Goal: Transaction & Acquisition: Obtain resource

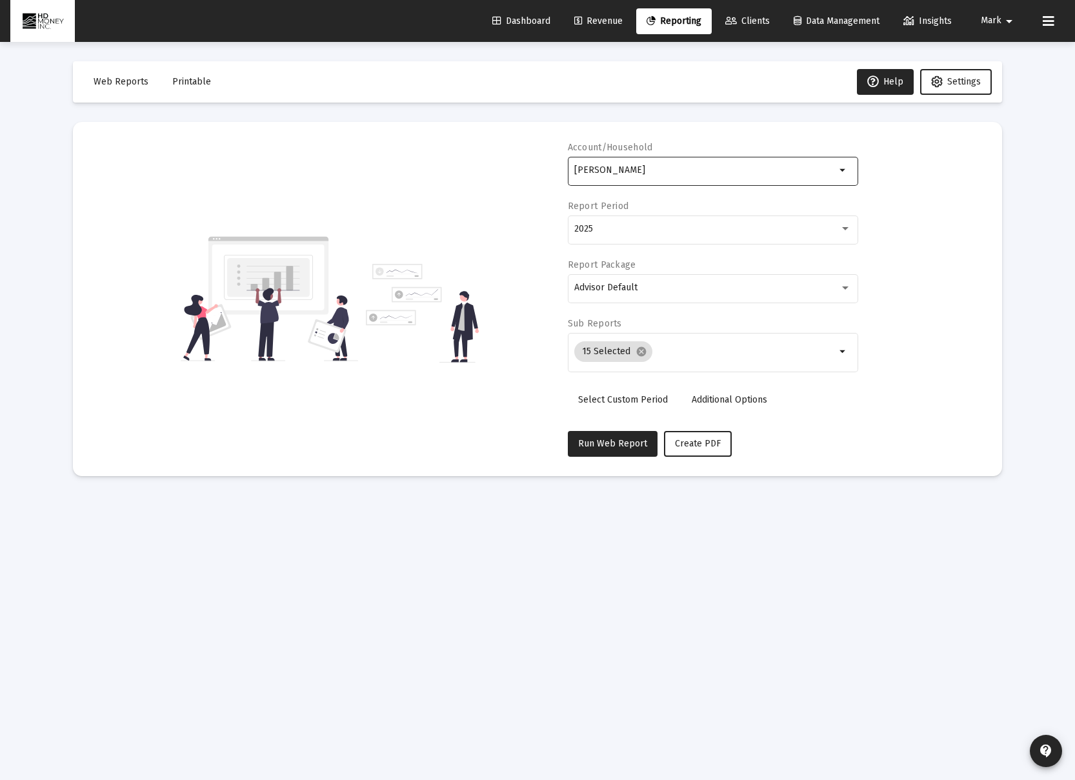
click at [696, 178] on div "[PERSON_NAME]" at bounding box center [704, 170] width 261 height 32
drag, startPoint x: 619, startPoint y: 166, endPoint x: 557, endPoint y: 162, distance: 62.7
click at [557, 162] on div "Account/Household [PERSON_NAME] arrow_drop_down Report Period 2025 Report Packa…" at bounding box center [537, 298] width 890 height 315
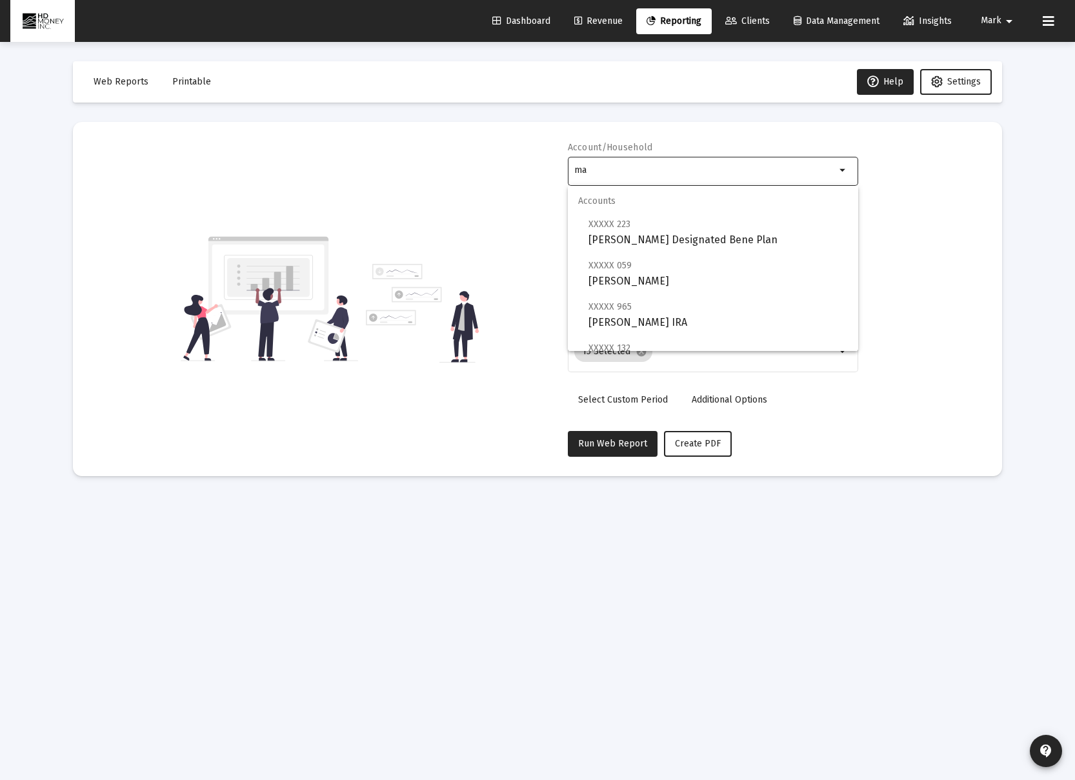
type input "m"
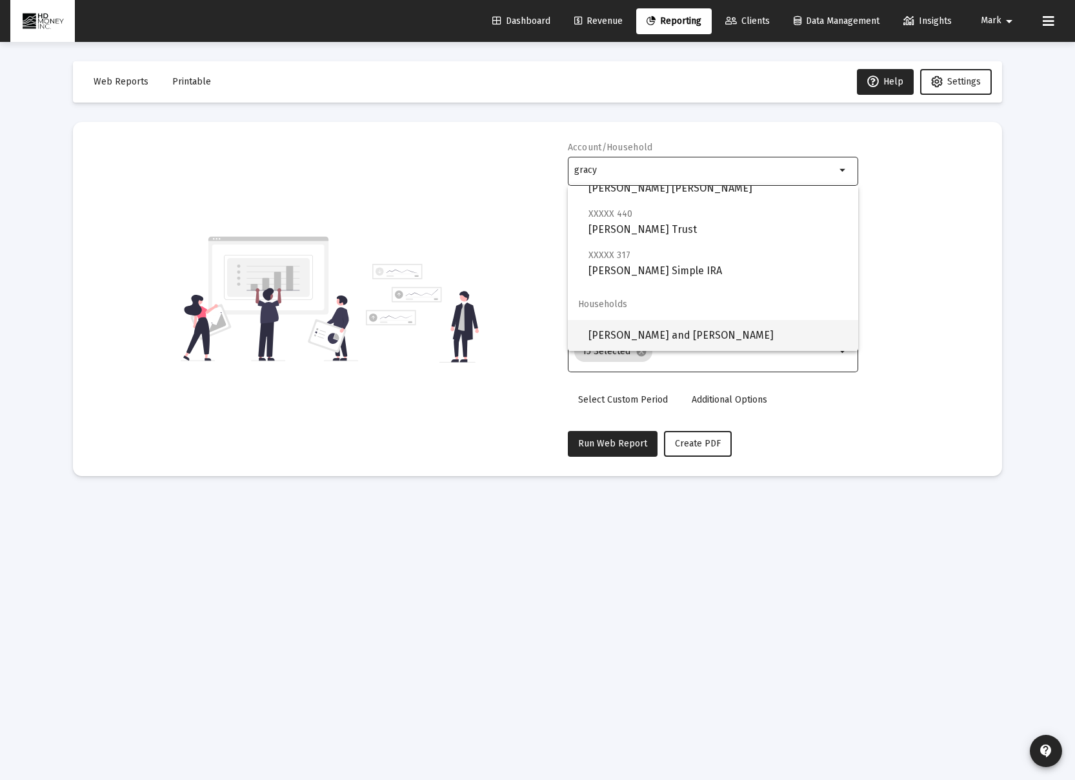
click at [648, 340] on span "[PERSON_NAME] and [PERSON_NAME]" at bounding box center [717, 335] width 259 height 31
type input "[PERSON_NAME] and [PERSON_NAME]"
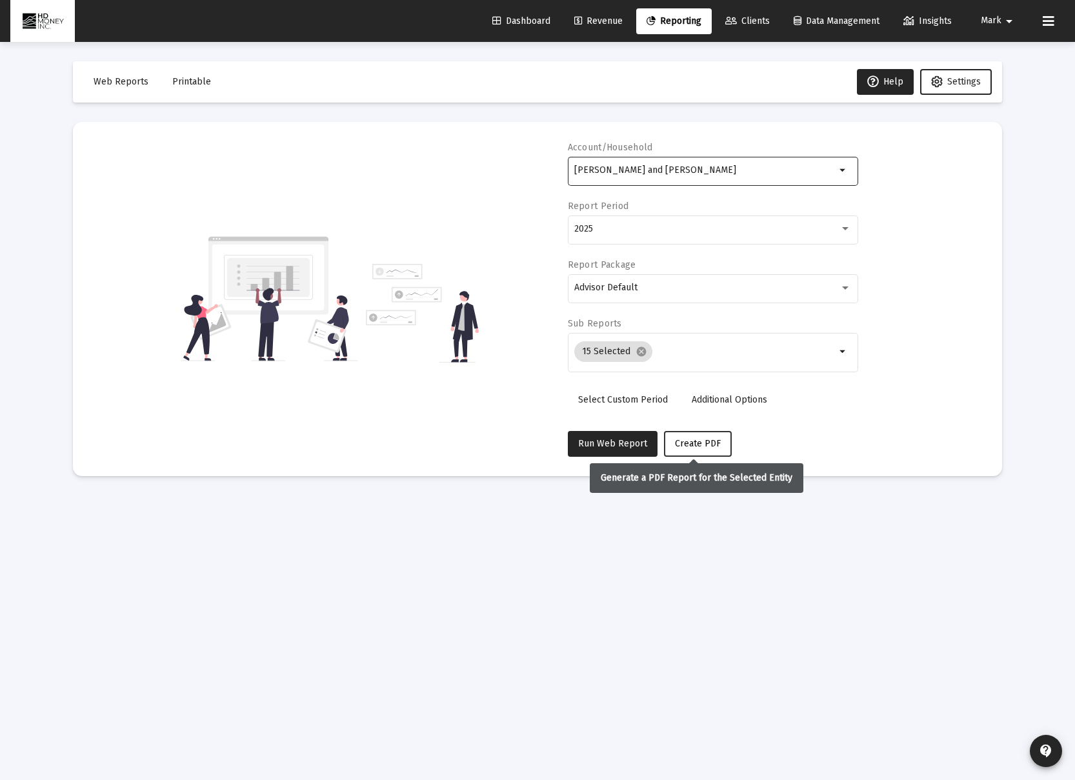
click at [675, 448] on span "Create PDF" at bounding box center [698, 443] width 46 height 11
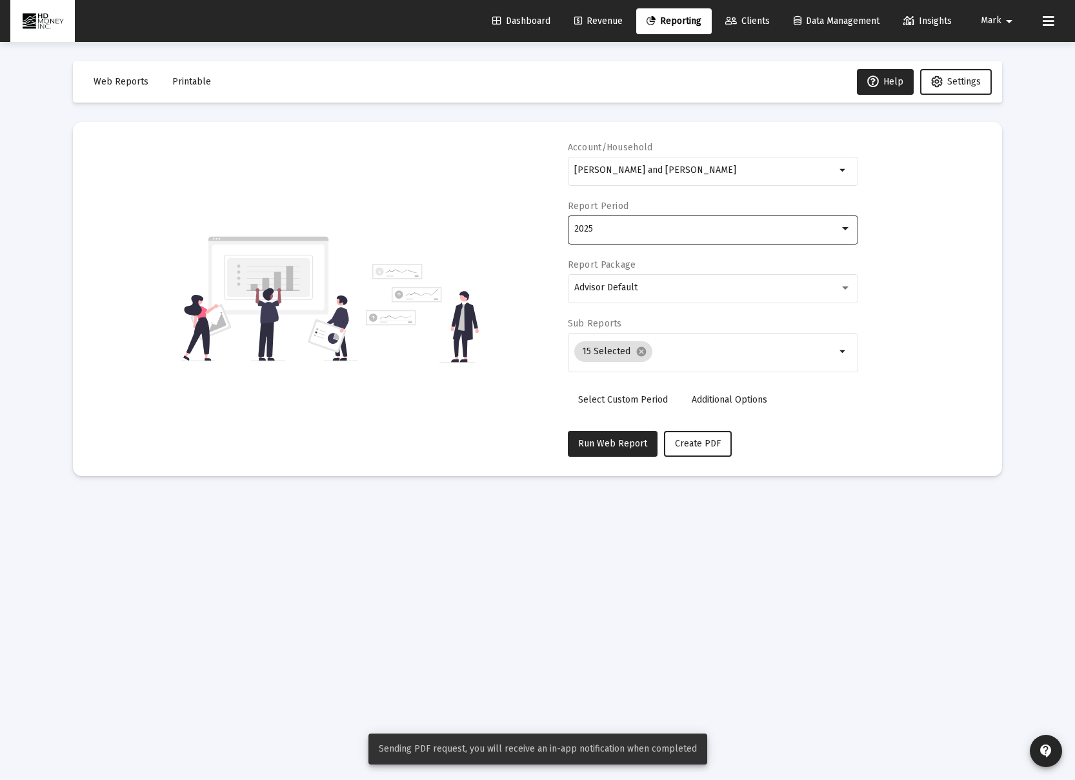
click at [743, 227] on div "2025" at bounding box center [706, 229] width 265 height 10
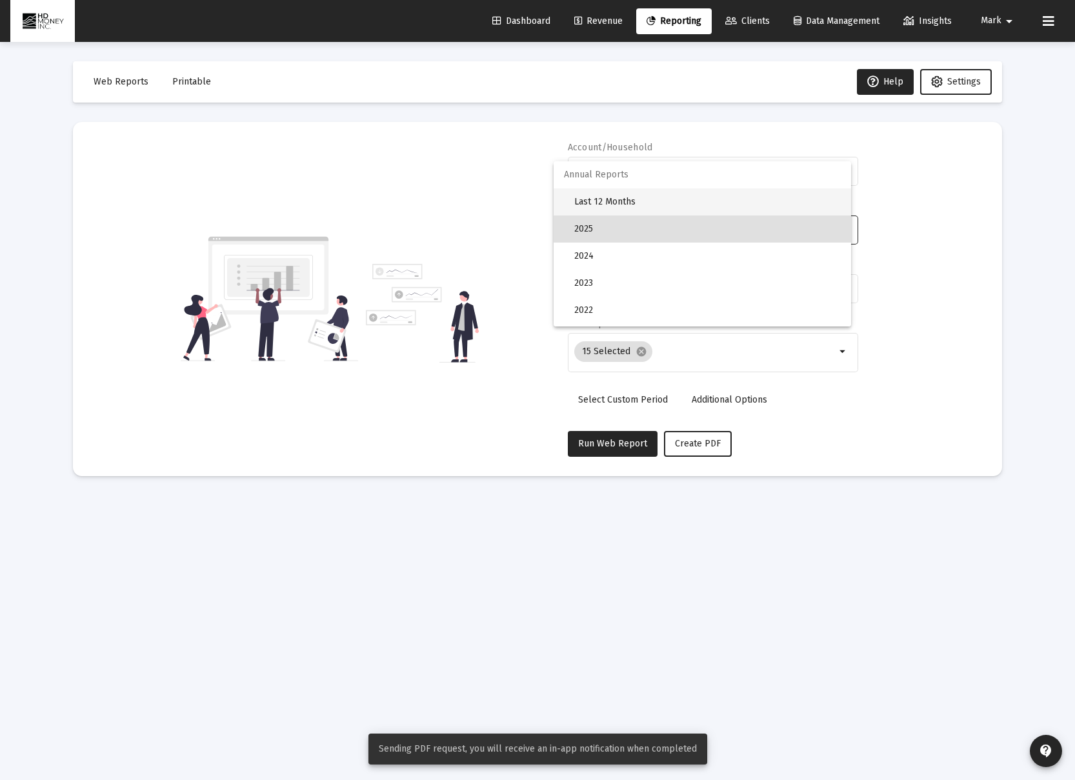
click at [715, 207] on span "Last 12 Months" at bounding box center [707, 201] width 266 height 27
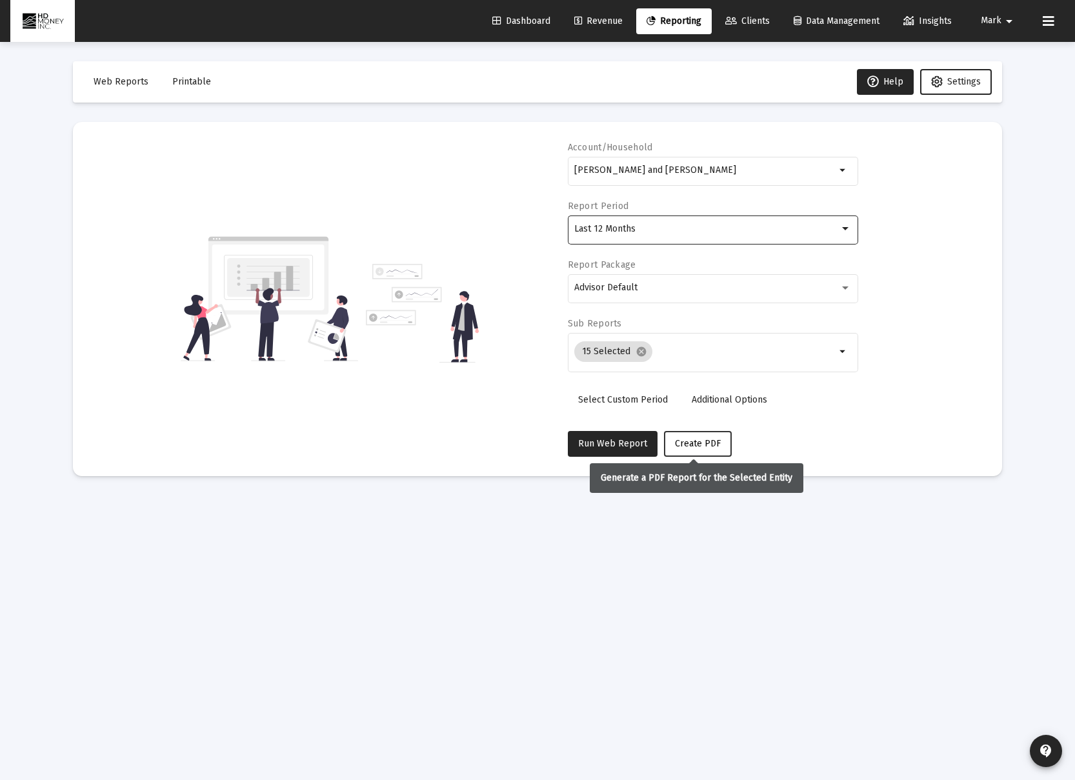
click at [710, 444] on span "Create PDF" at bounding box center [698, 443] width 46 height 11
click at [177, 81] on span "Printable" at bounding box center [191, 81] width 39 height 11
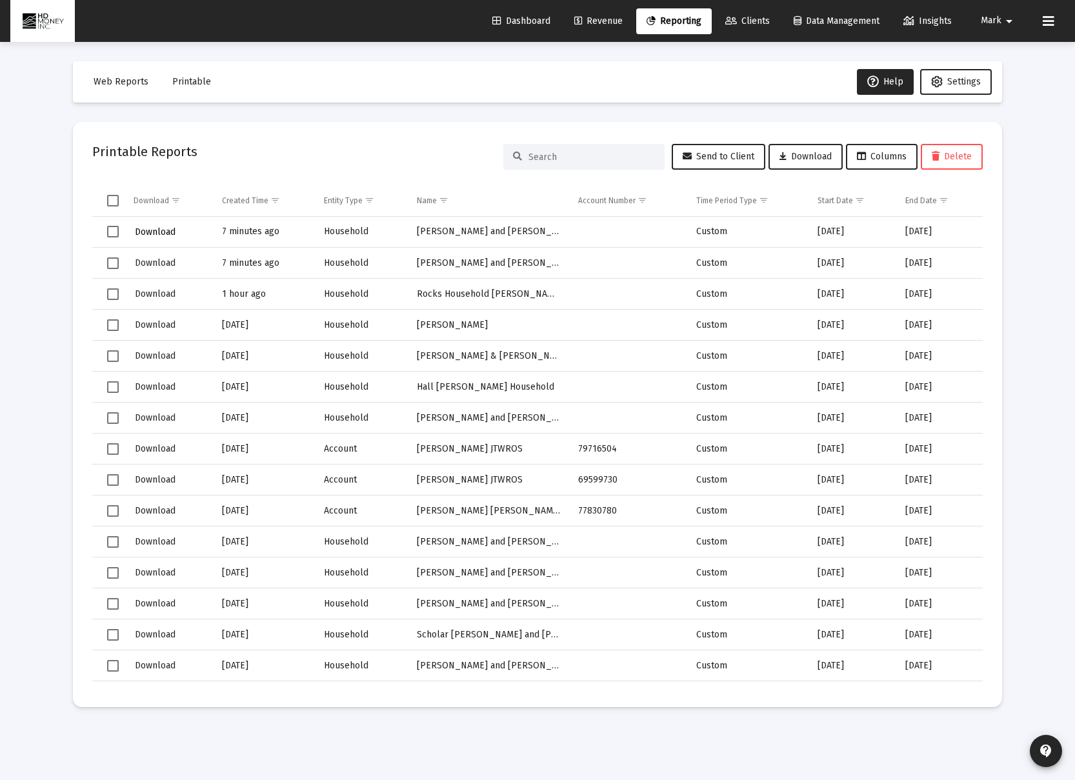
click at [158, 230] on span "Download" at bounding box center [155, 231] width 41 height 11
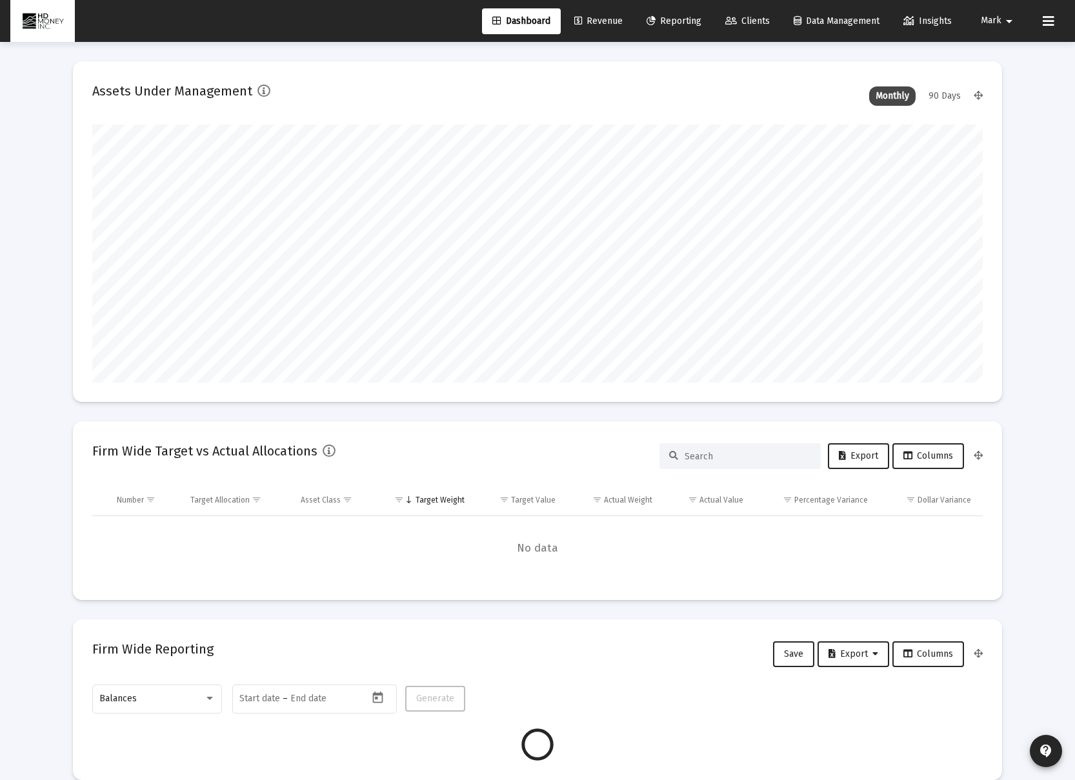
scroll to position [258, 479]
type input "2025-08-11"
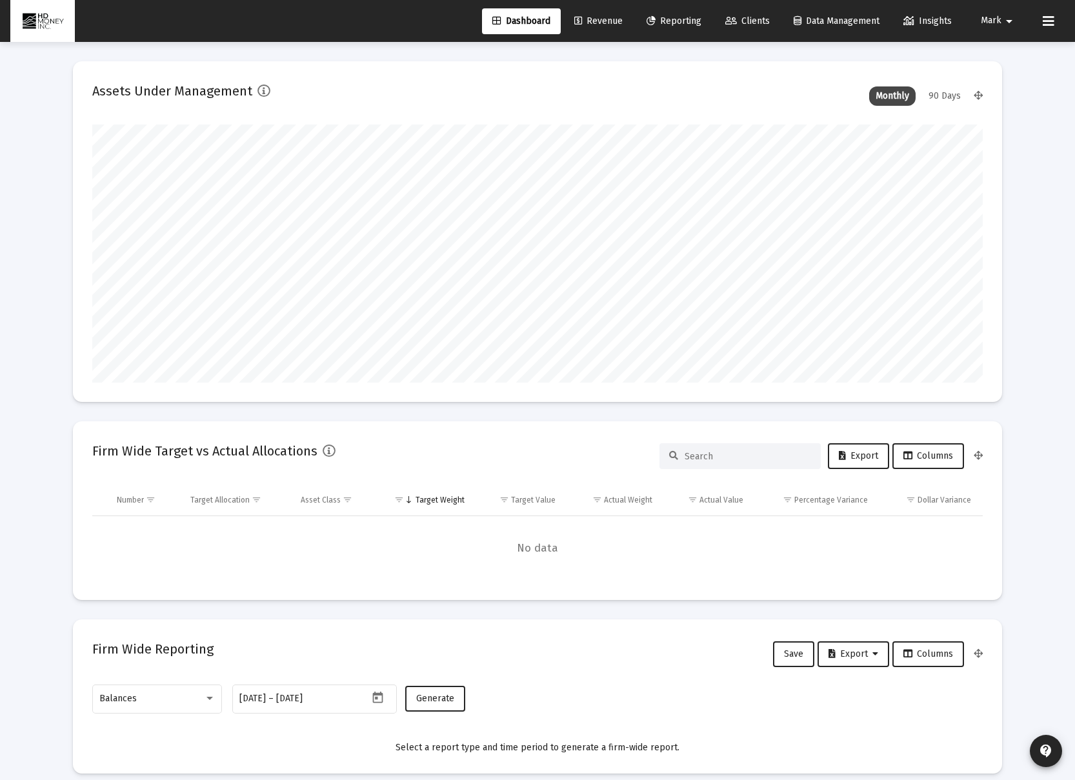
scroll to position [258, 416]
click at [668, 22] on span "Reporting" at bounding box center [673, 20] width 55 height 11
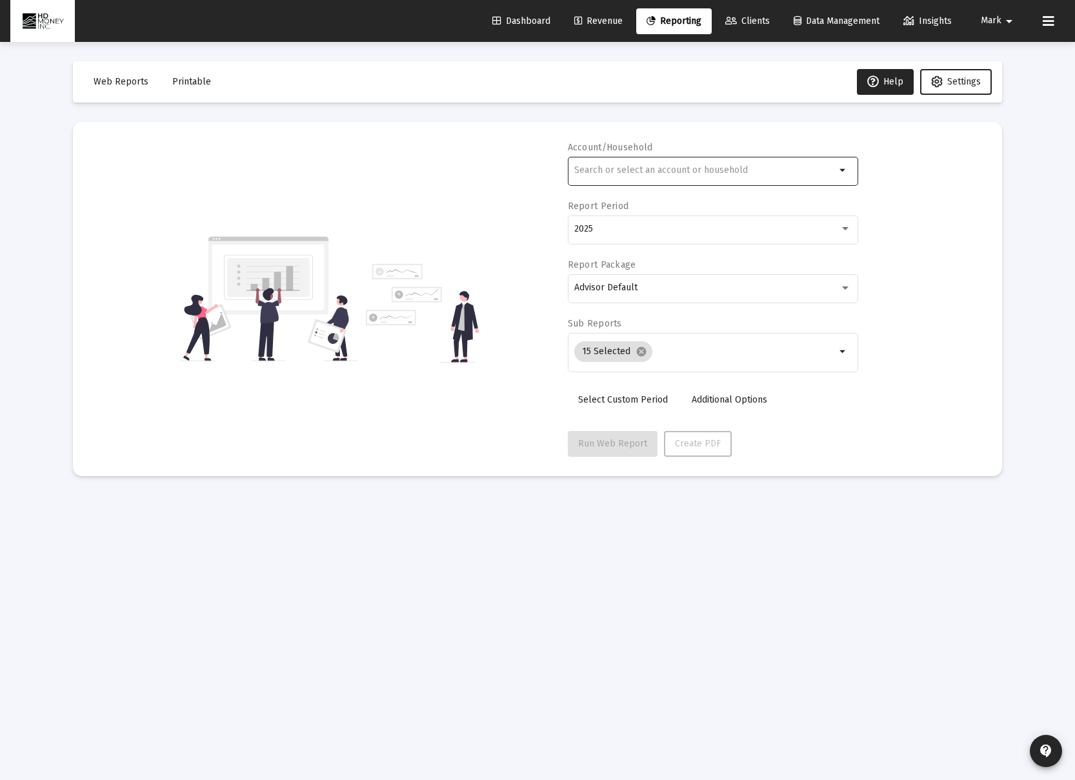
click at [600, 181] on div at bounding box center [704, 170] width 261 height 32
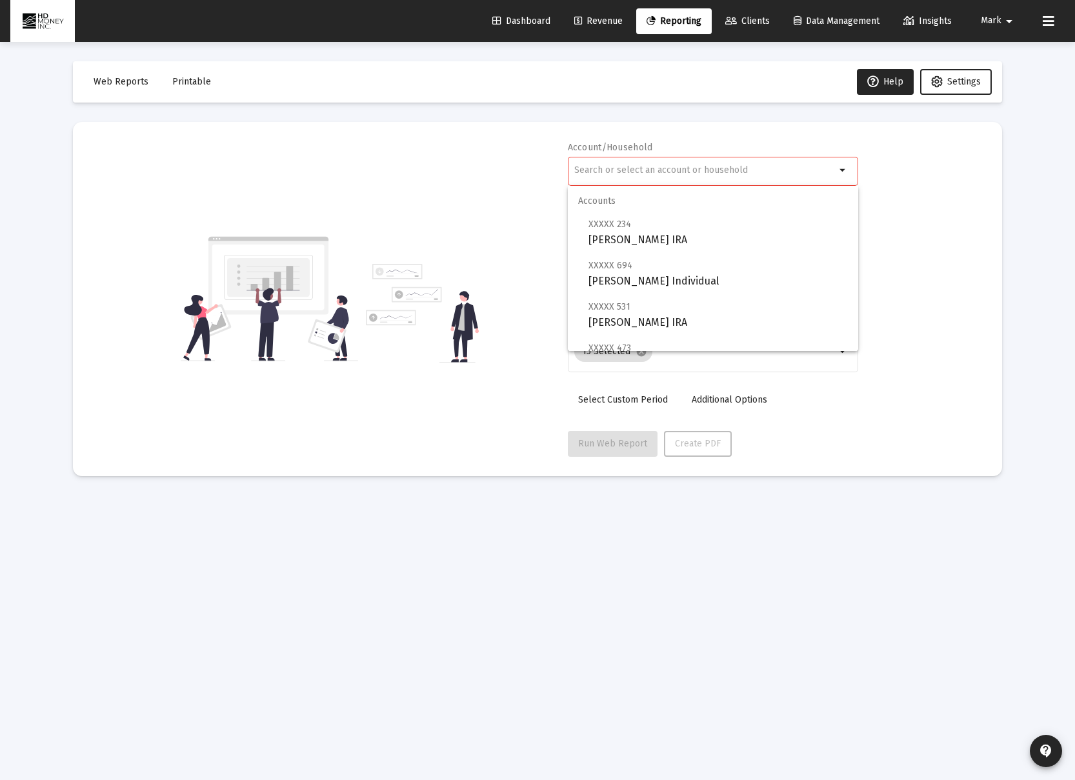
click at [602, 179] on div at bounding box center [704, 170] width 261 height 32
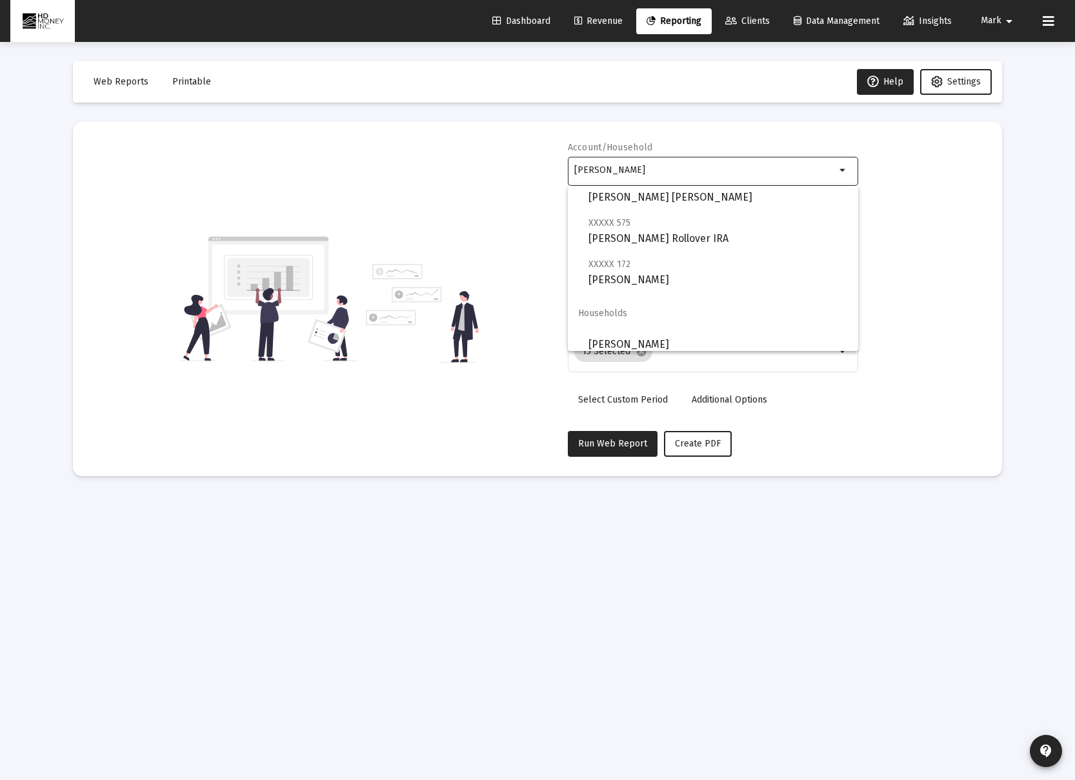
scroll to position [93, 0]
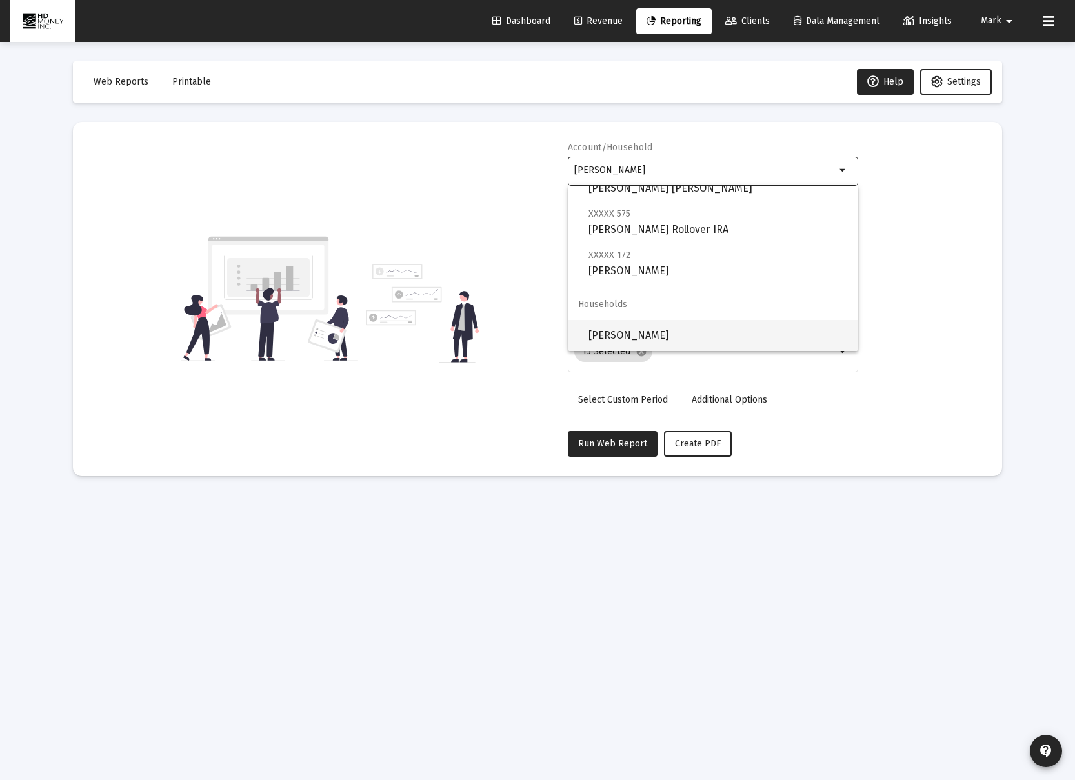
click at [636, 324] on span "[PERSON_NAME]" at bounding box center [717, 335] width 259 height 31
type input "[PERSON_NAME]"
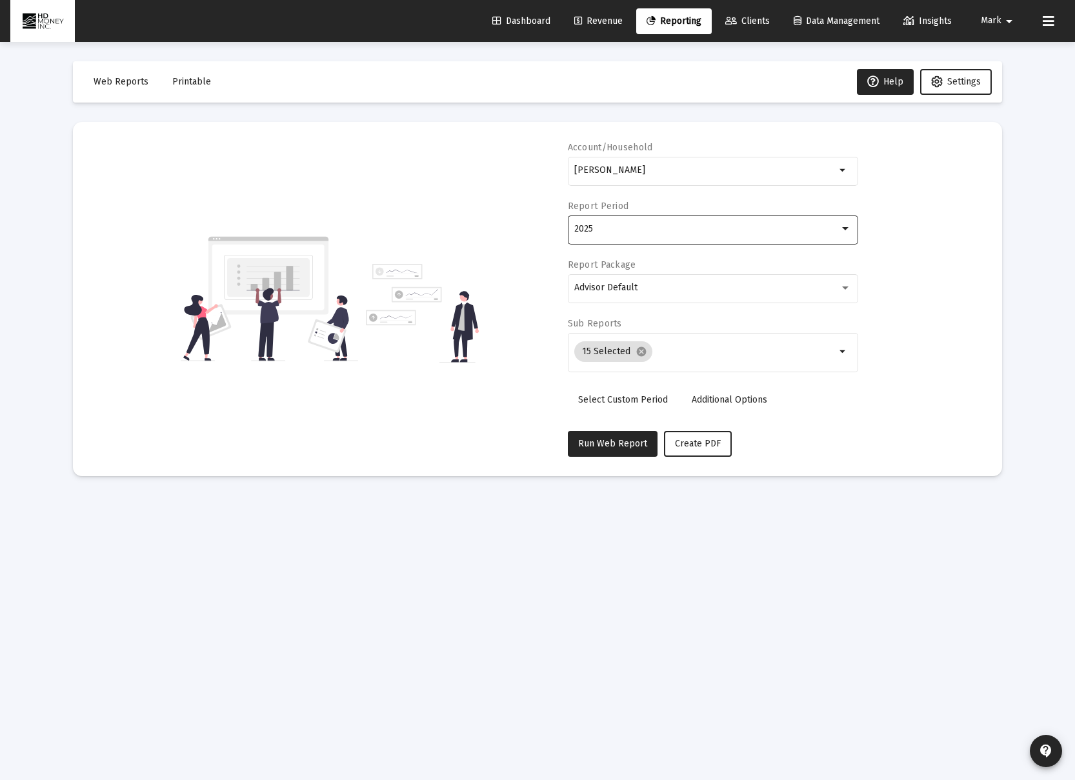
click at [630, 232] on div "2025" at bounding box center [706, 229] width 265 height 10
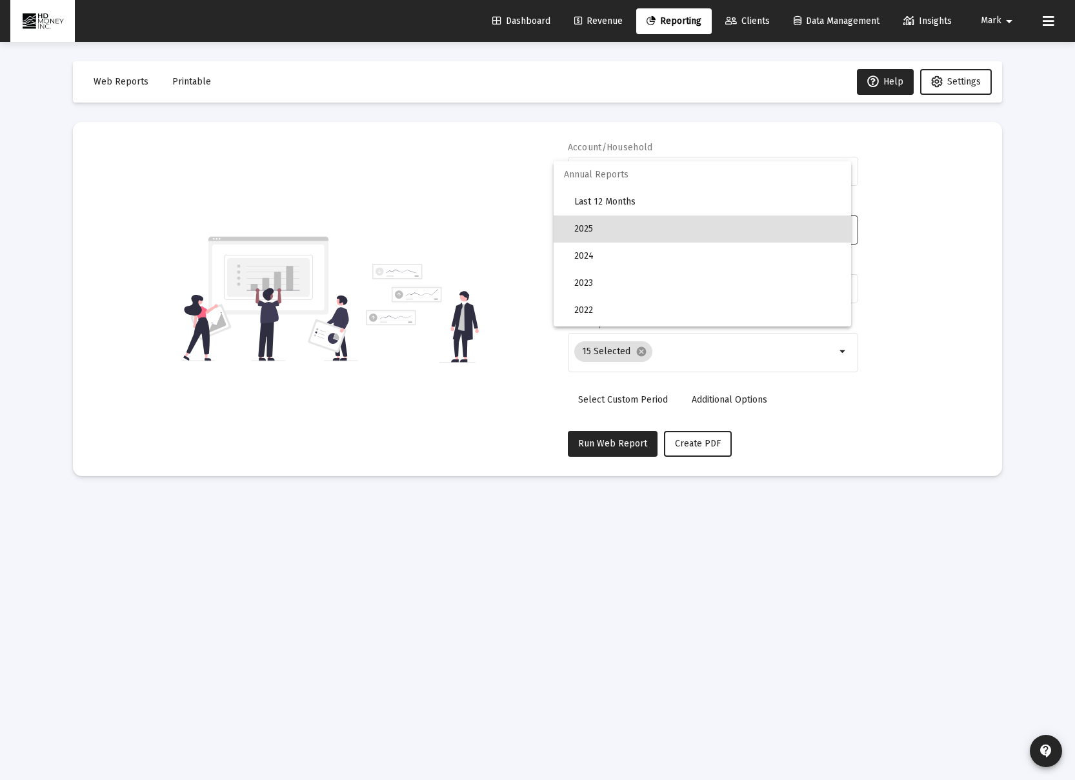
click at [635, 399] on div at bounding box center [537, 390] width 1075 height 780
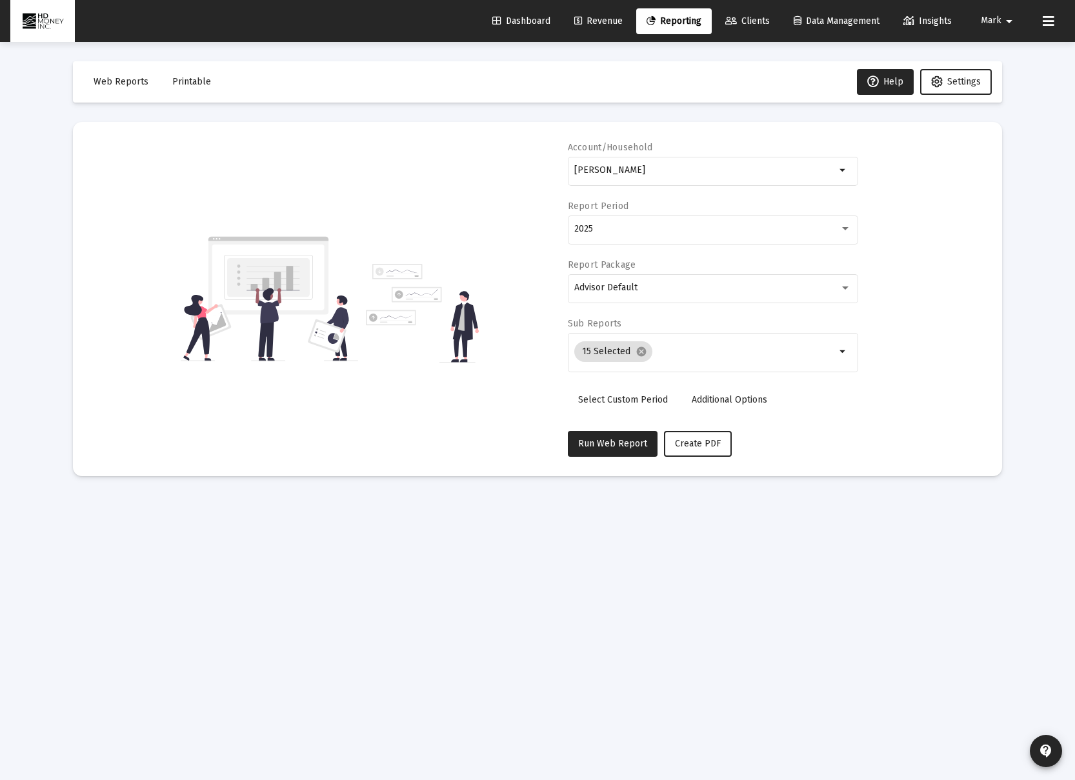
click at [641, 399] on span "Select Custom Period" at bounding box center [623, 399] width 90 height 11
click at [702, 228] on icon "Open calendar" at bounding box center [700, 229] width 14 height 14
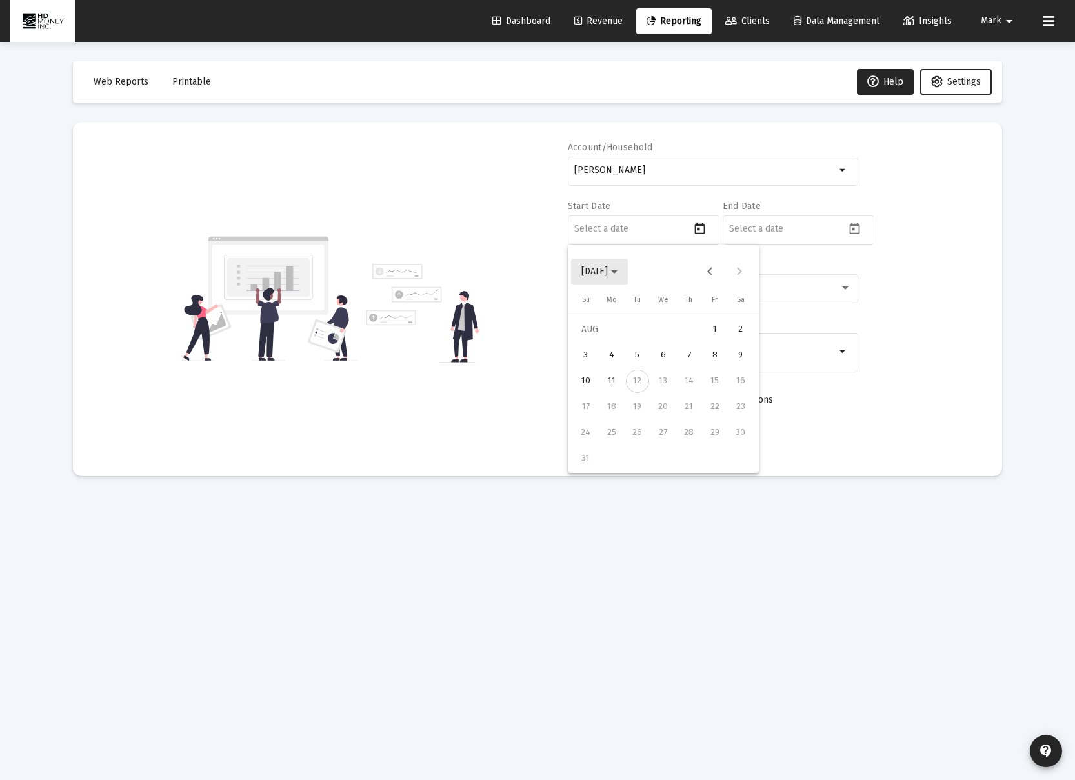
click at [617, 272] on icon "Choose month and year" at bounding box center [614, 271] width 6 height 3
click at [648, 272] on icon "Choose date" at bounding box center [651, 271] width 6 height 3
click at [712, 272] on button "Previous month" at bounding box center [710, 272] width 26 height 26
click at [633, 352] on div "1" at bounding box center [637, 355] width 23 height 23
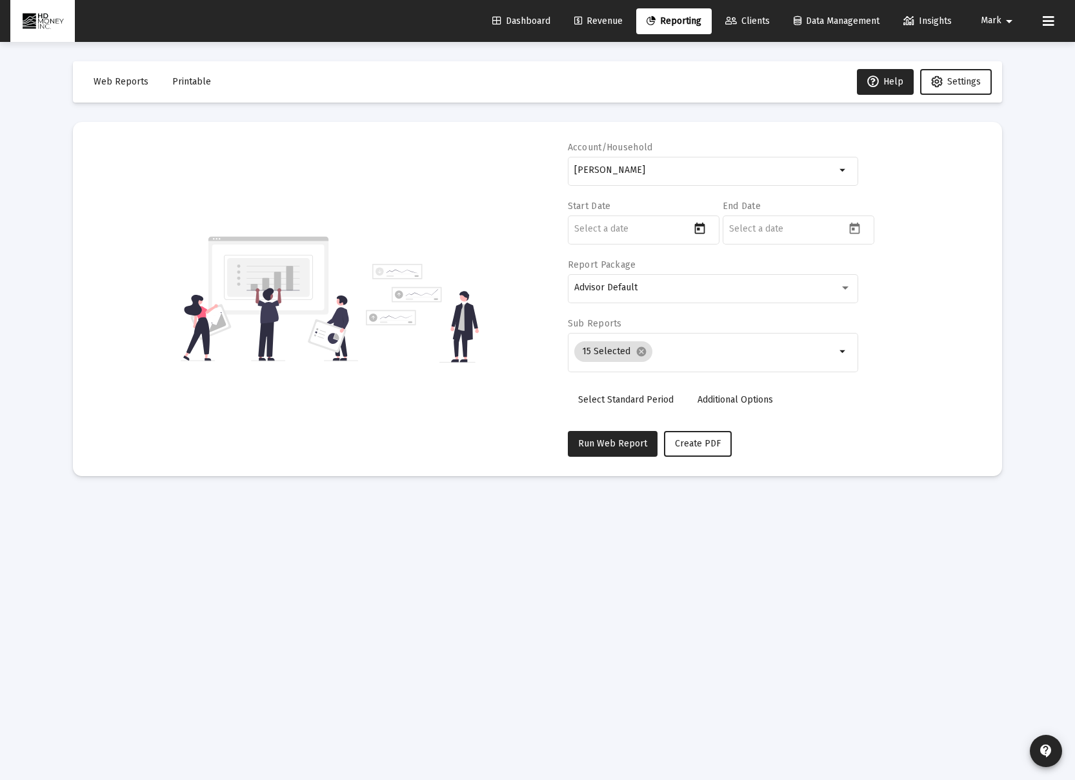
type input "[DATE]"
click at [866, 234] on mat-datepicker-toggle at bounding box center [856, 232] width 22 height 11
click at [741, 454] on div "31" at bounding box center [740, 458] width 23 height 23
click at [742, 457] on div "31" at bounding box center [740, 458] width 23 height 23
click at [863, 272] on button "Previous month" at bounding box center [865, 272] width 26 height 26
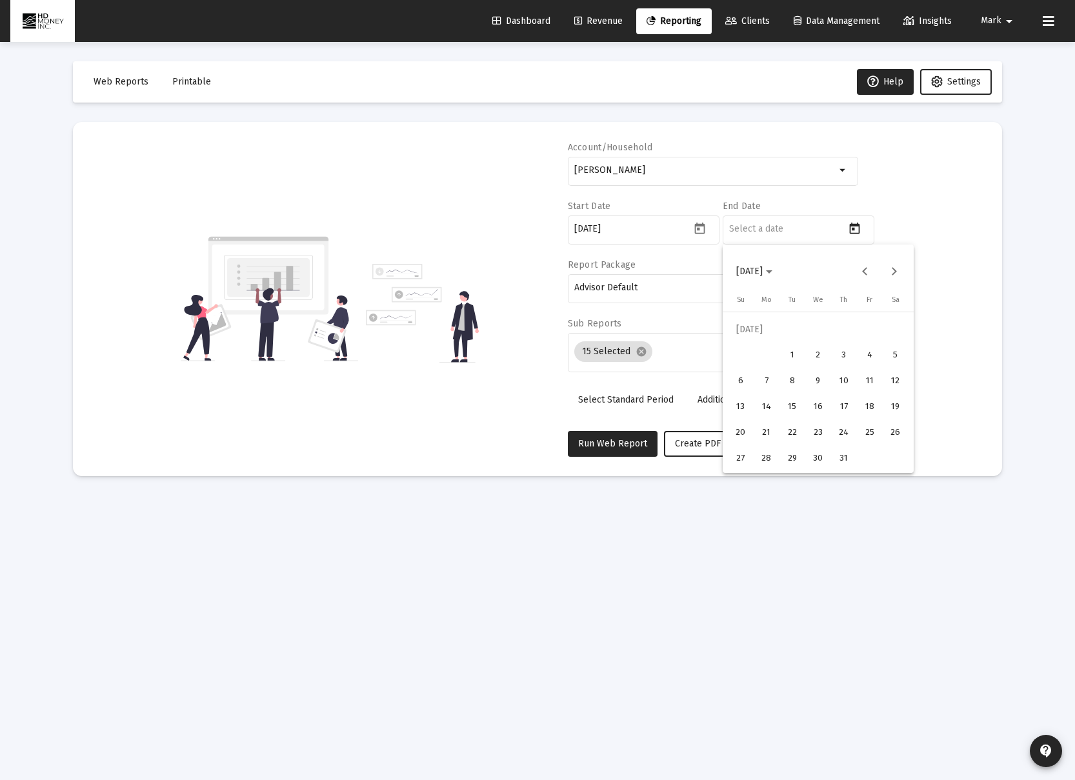
click at [841, 459] on div "31" at bounding box center [843, 458] width 23 height 23
type input "[DATE]"
click at [909, 308] on div "Account/Household Sexton Daniel arrow_drop_down Start Date 2025-07-01 End Date …" at bounding box center [537, 298] width 890 height 315
click at [698, 441] on span "Create PDF" at bounding box center [698, 443] width 46 height 11
click at [200, 81] on span "Printable" at bounding box center [191, 81] width 39 height 11
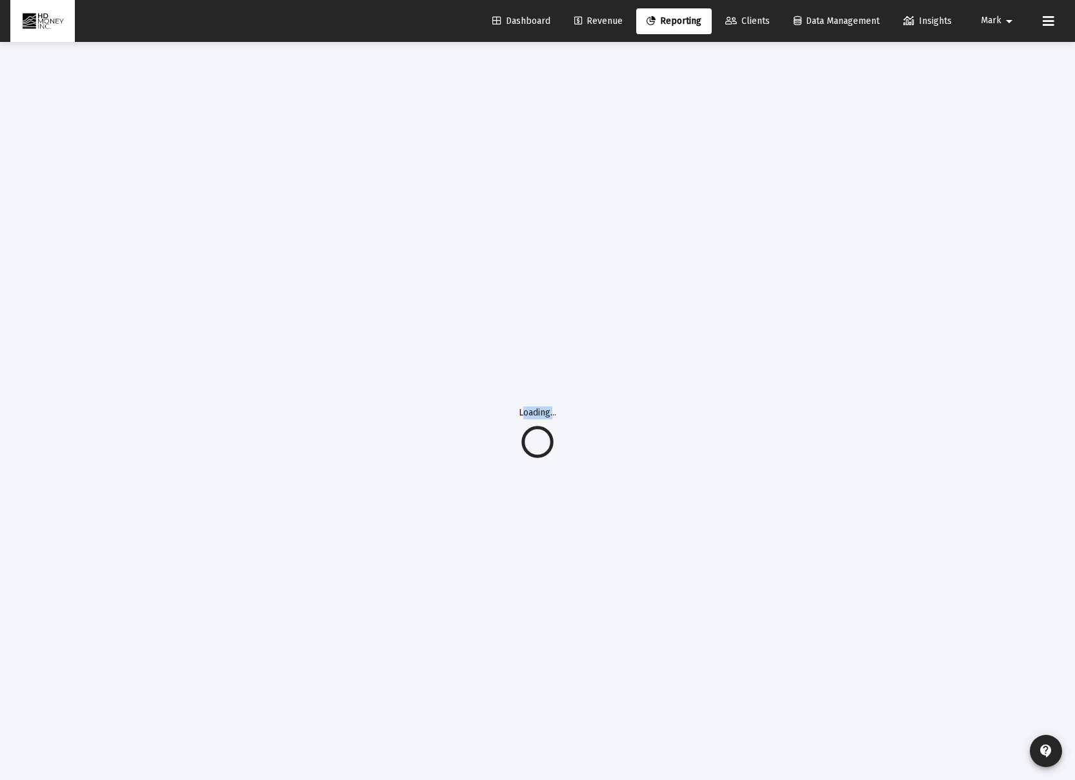
click at [199, 81] on div "Loading..." at bounding box center [538, 432] width 968 height 780
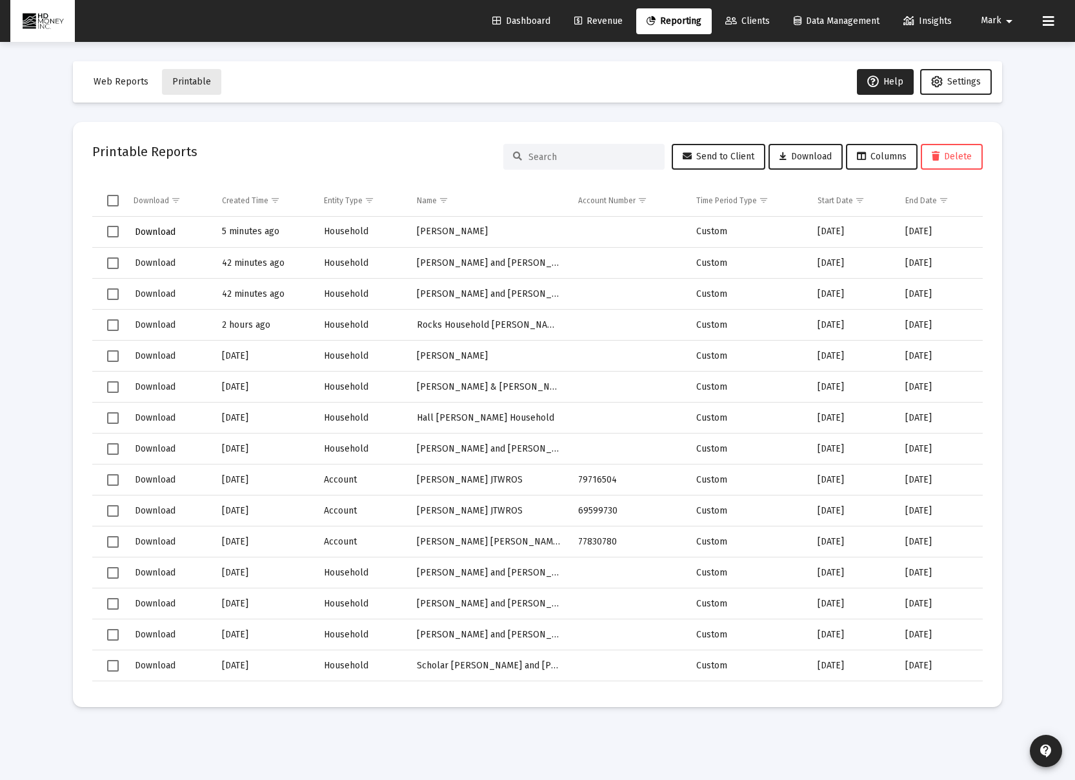
click at [148, 231] on span "Download" at bounding box center [155, 231] width 41 height 11
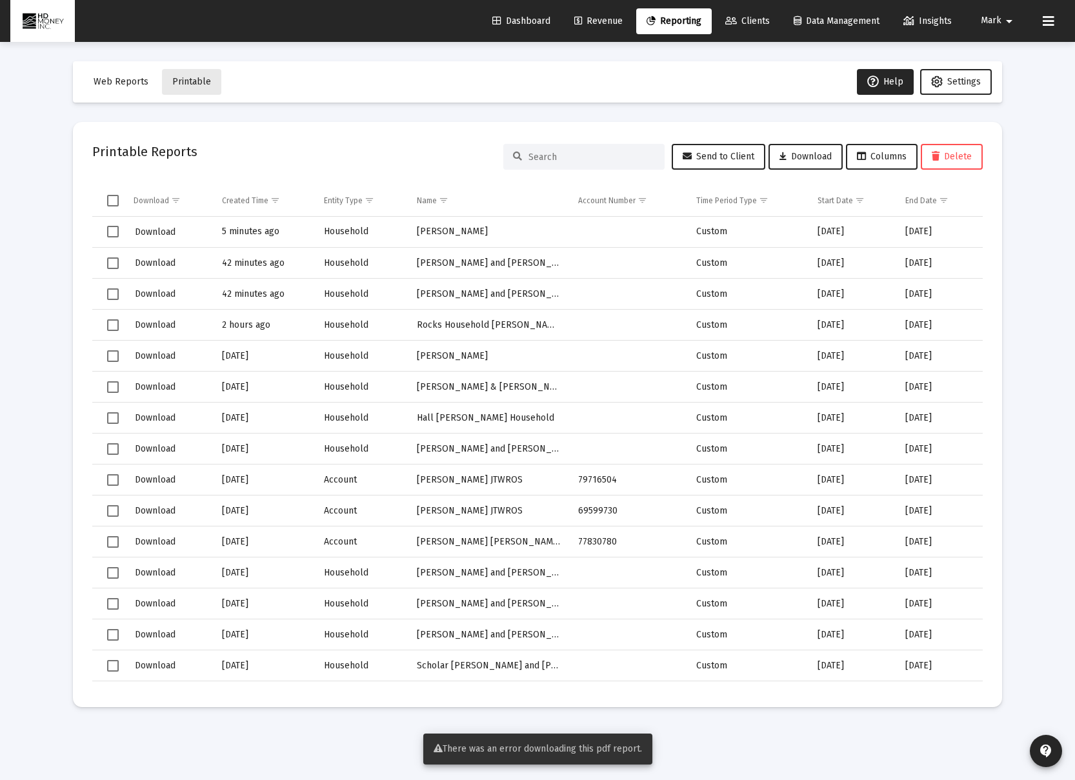
click at [113, 234] on span "Select row" at bounding box center [113, 232] width 12 height 12
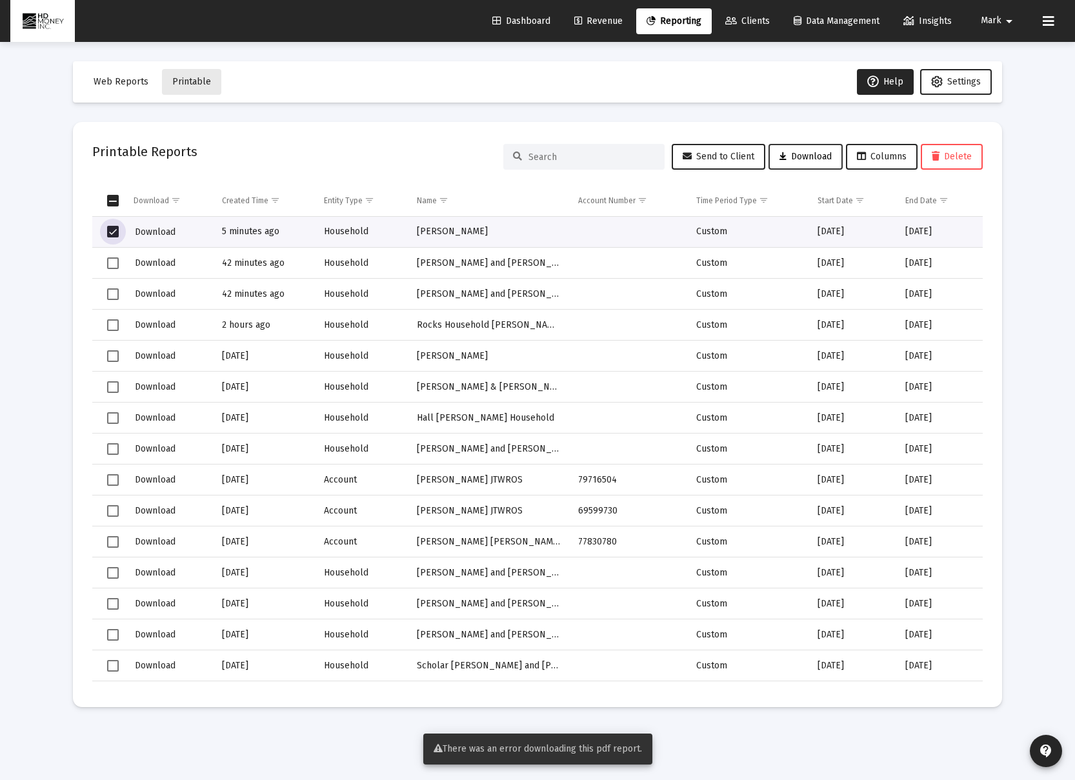
click at [778, 163] on button "Download" at bounding box center [805, 157] width 74 height 26
click at [152, 234] on span "Download" at bounding box center [155, 231] width 41 height 11
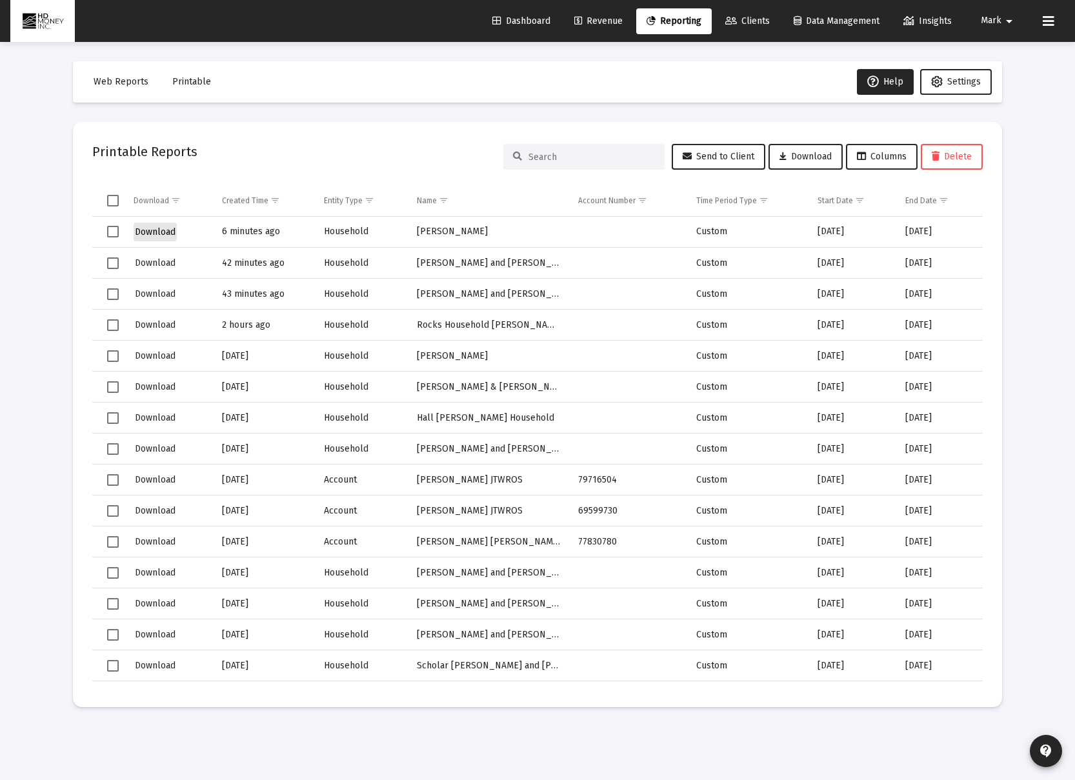
click at [166, 230] on span "Download" at bounding box center [155, 231] width 41 height 11
click at [664, 21] on span "Reporting" at bounding box center [673, 20] width 55 height 11
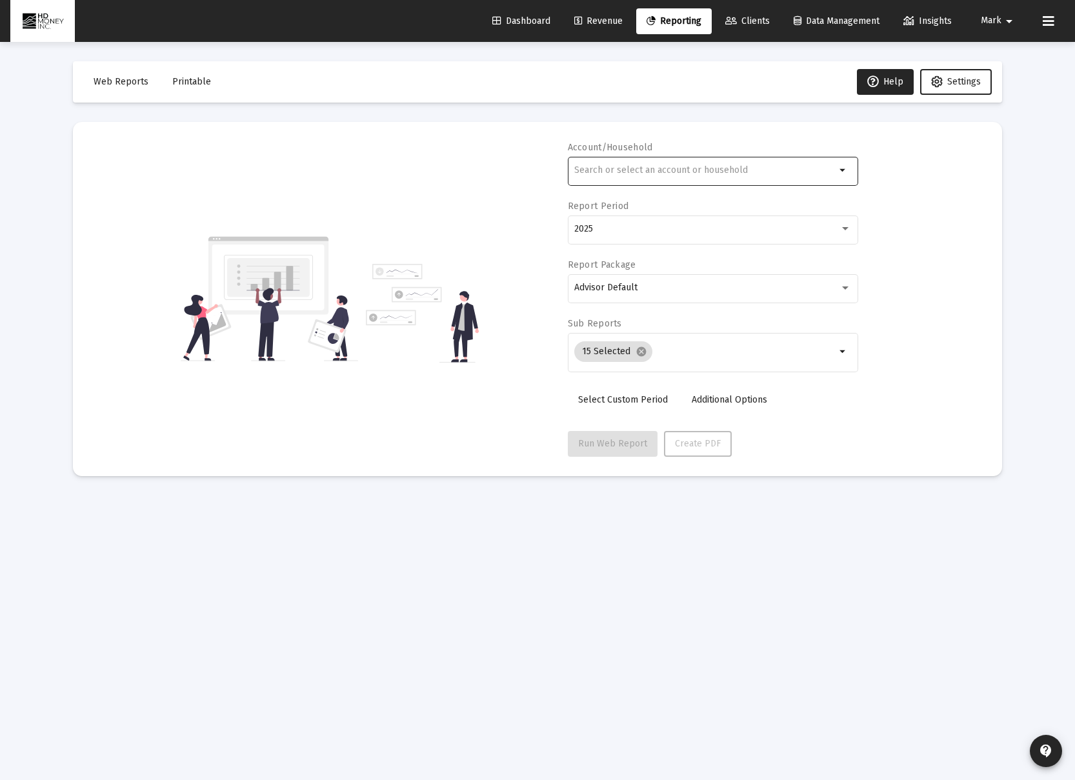
click at [675, 168] on input "text" at bounding box center [704, 170] width 261 height 10
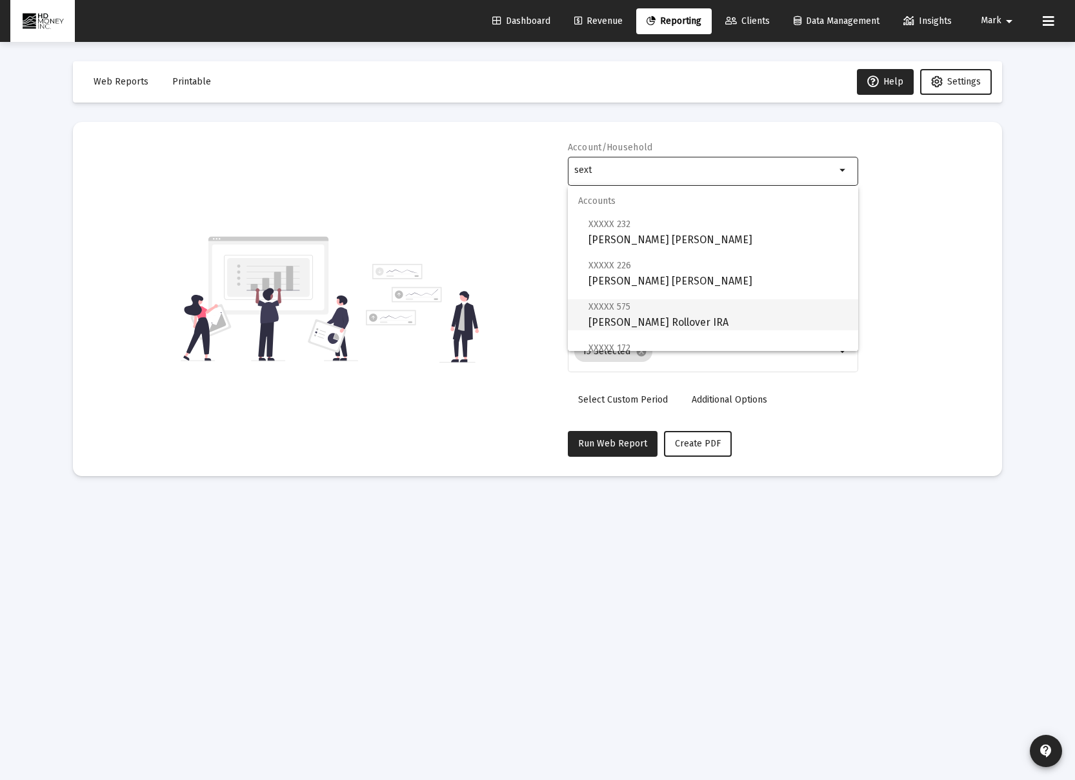
scroll to position [93, 0]
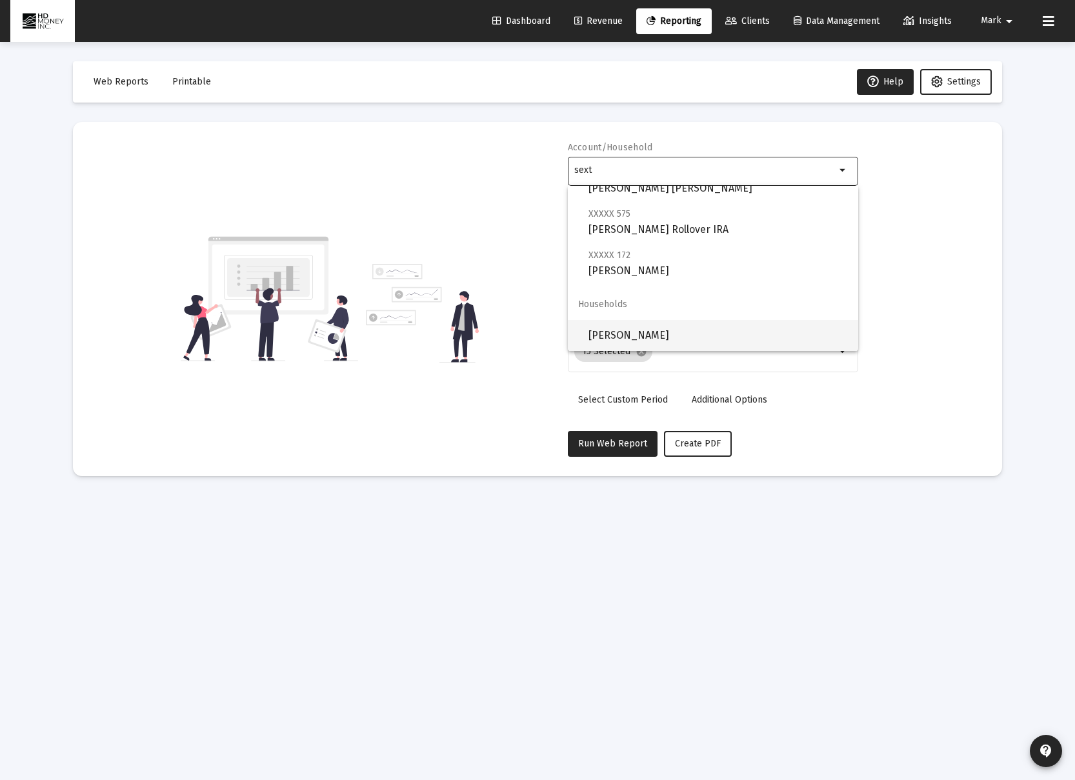
click at [623, 334] on span "[PERSON_NAME]" at bounding box center [717, 335] width 259 height 31
type input "[PERSON_NAME]"
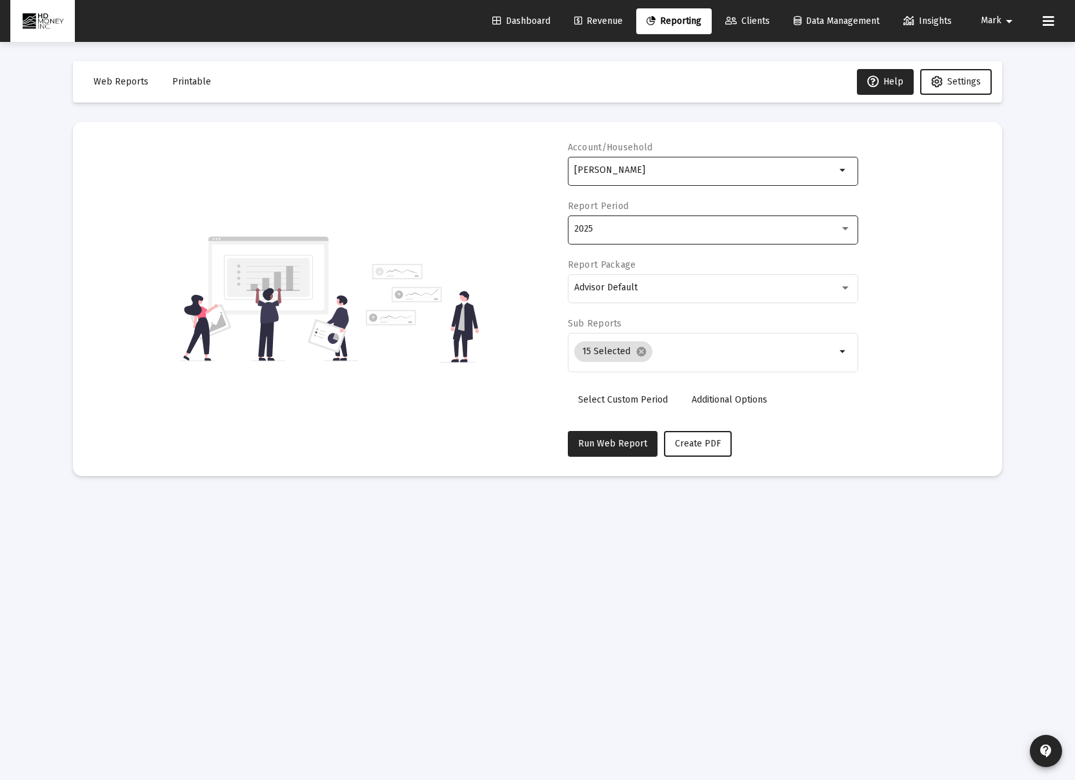
click at [672, 234] on div "2025" at bounding box center [712, 229] width 277 height 32
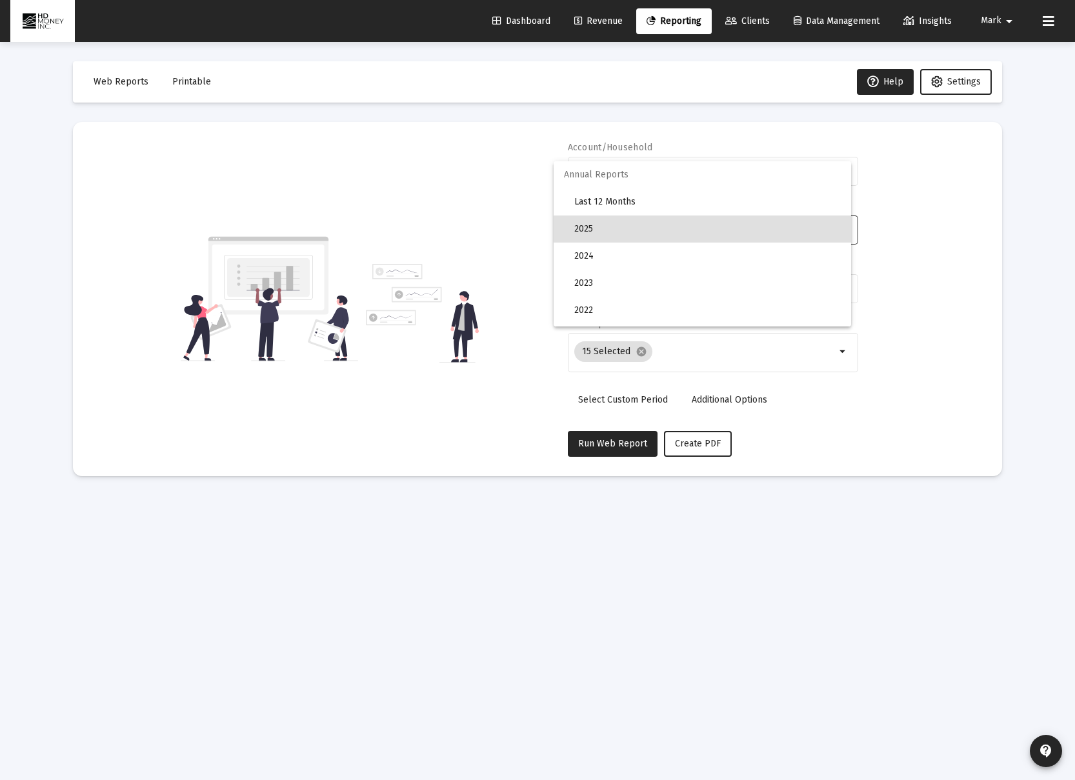
drag, startPoint x: 933, startPoint y: 232, endPoint x: 924, endPoint y: 239, distance: 11.0
click at [933, 232] on div at bounding box center [537, 390] width 1075 height 780
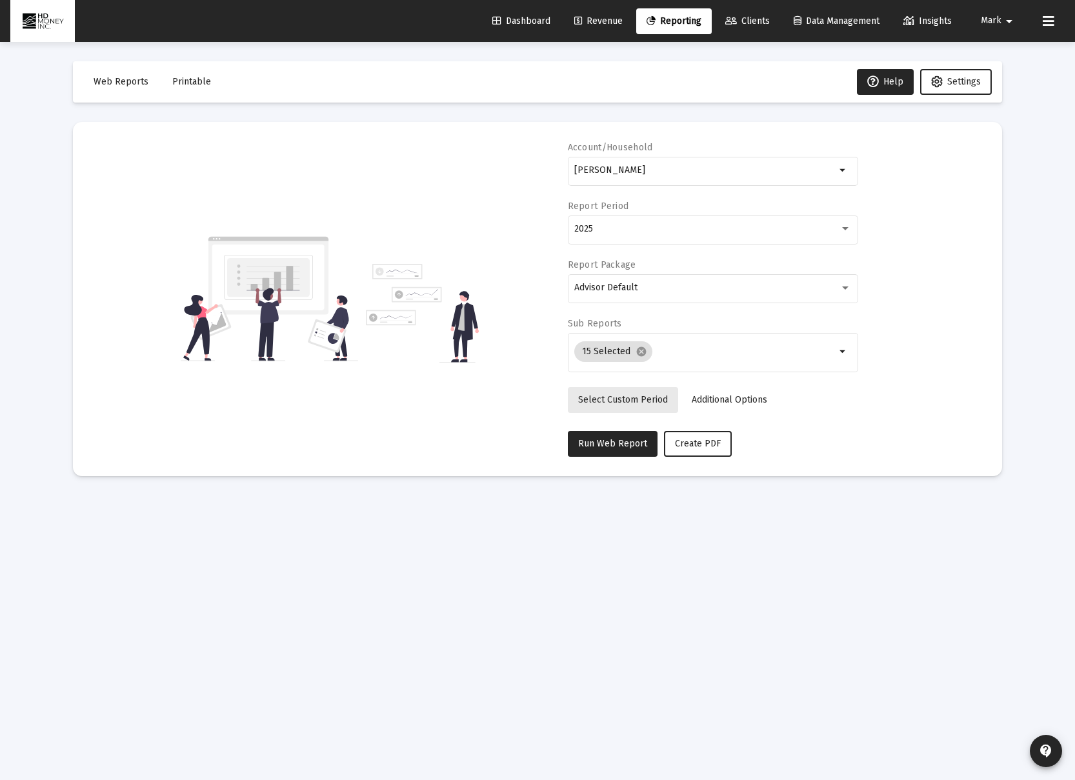
click at [654, 394] on span "Select Custom Period" at bounding box center [623, 399] width 90 height 11
click at [699, 225] on icon "Open calendar" at bounding box center [700, 229] width 10 height 12
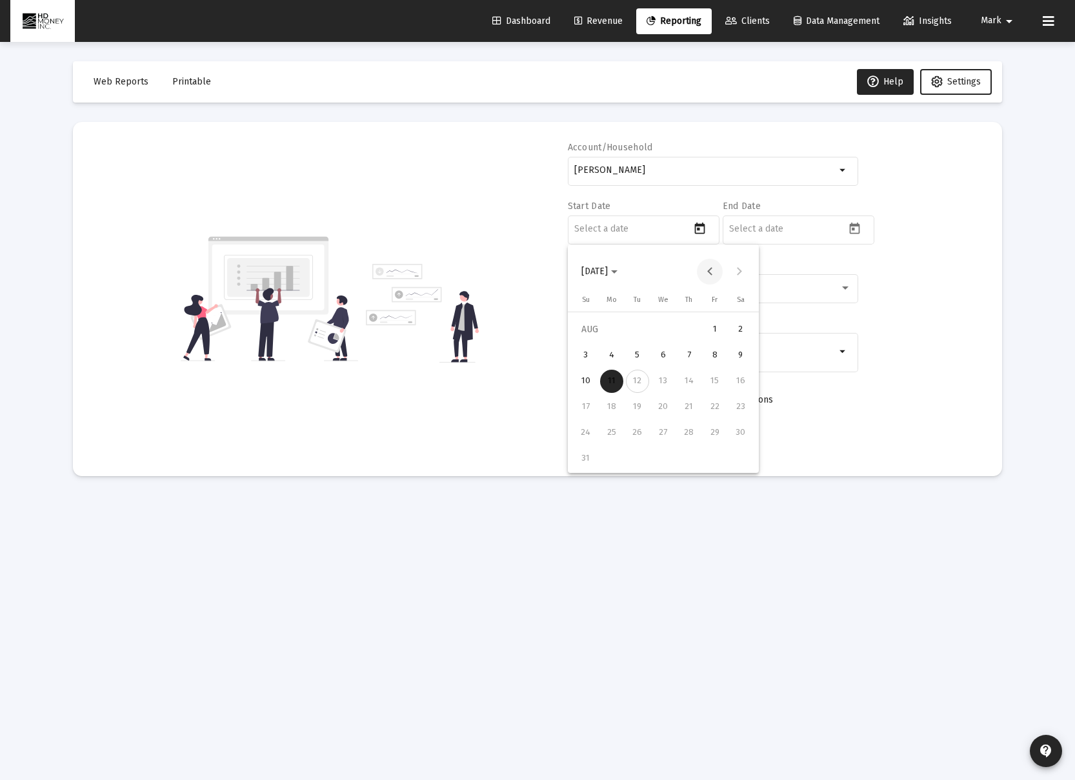
click at [710, 271] on button "Previous month" at bounding box center [710, 272] width 26 height 26
drag, startPoint x: 635, startPoint y: 360, endPoint x: 668, endPoint y: 342, distance: 37.0
click at [635, 360] on div "1" at bounding box center [637, 355] width 23 height 23
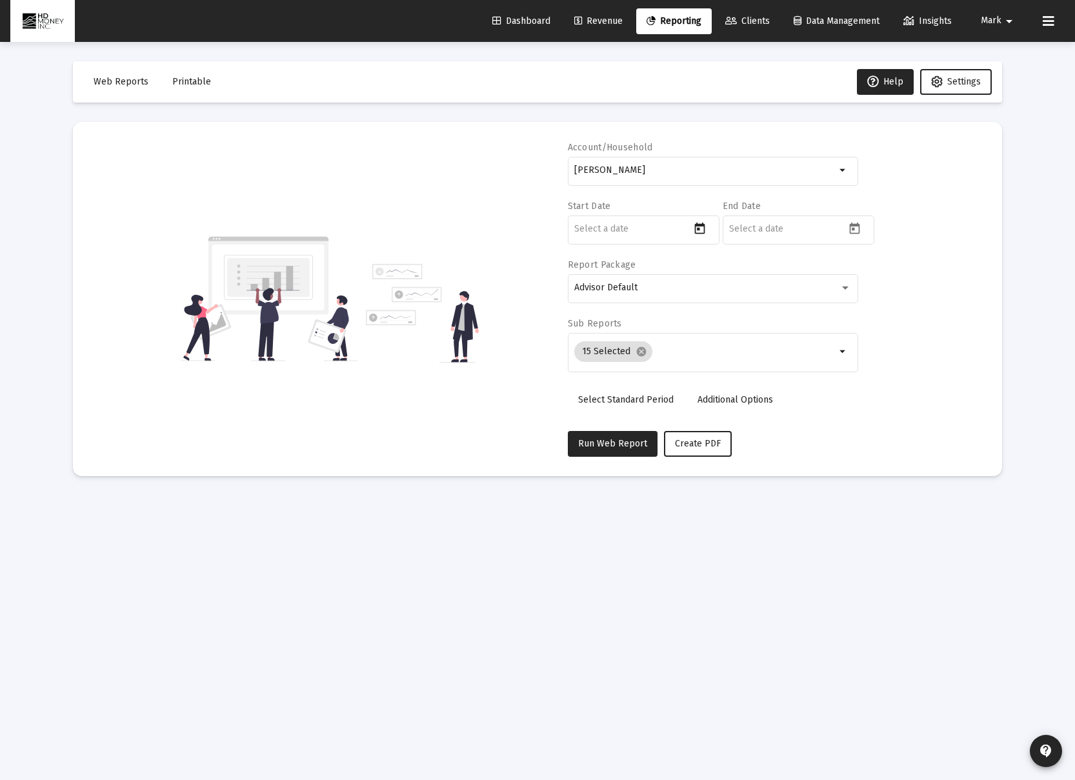
type input "[DATE]"
click at [858, 226] on icon "Open calendar" at bounding box center [855, 229] width 10 height 12
click at [866, 268] on button "Previous month" at bounding box center [865, 272] width 26 height 26
click at [840, 461] on div "31" at bounding box center [843, 458] width 23 height 23
type input "[DATE]"
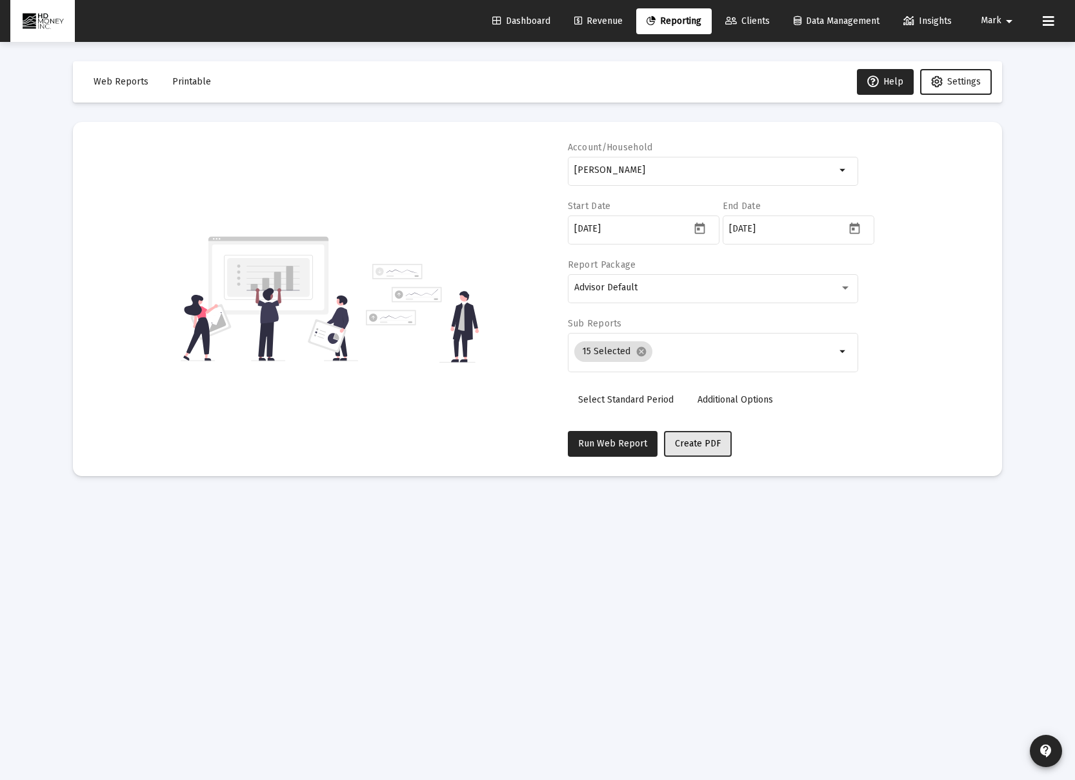
click at [687, 450] on button "Create PDF" at bounding box center [698, 444] width 68 height 26
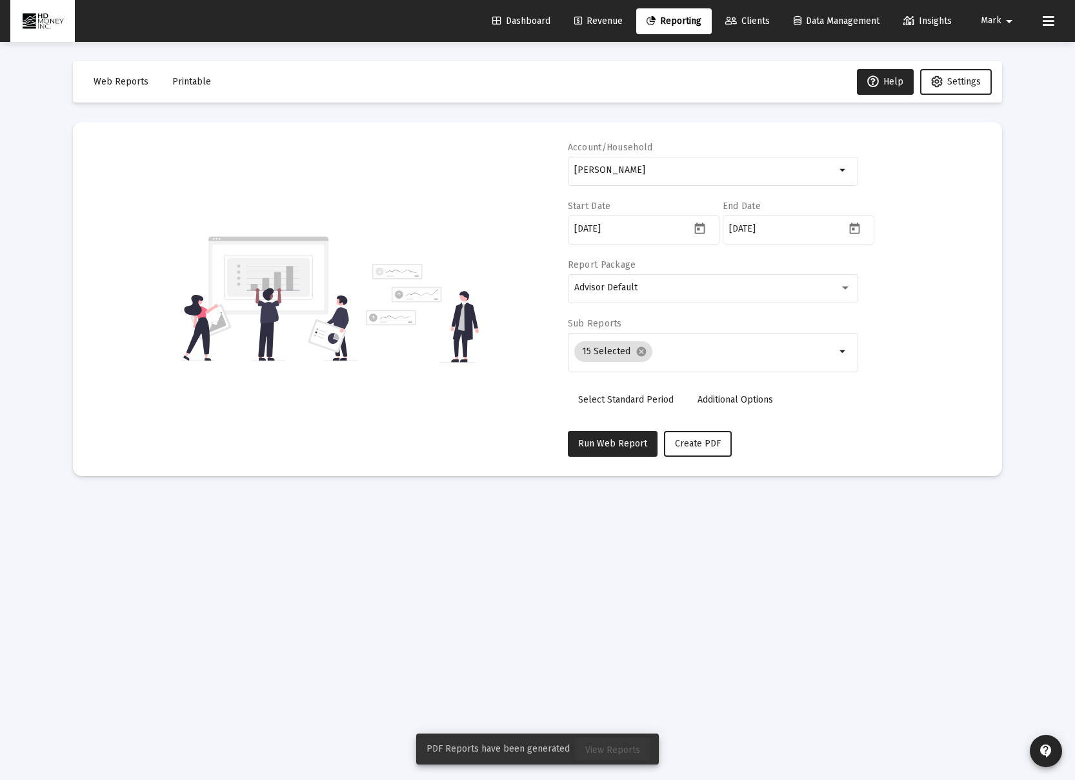
click at [602, 749] on span "View Reports" at bounding box center [612, 749] width 55 height 11
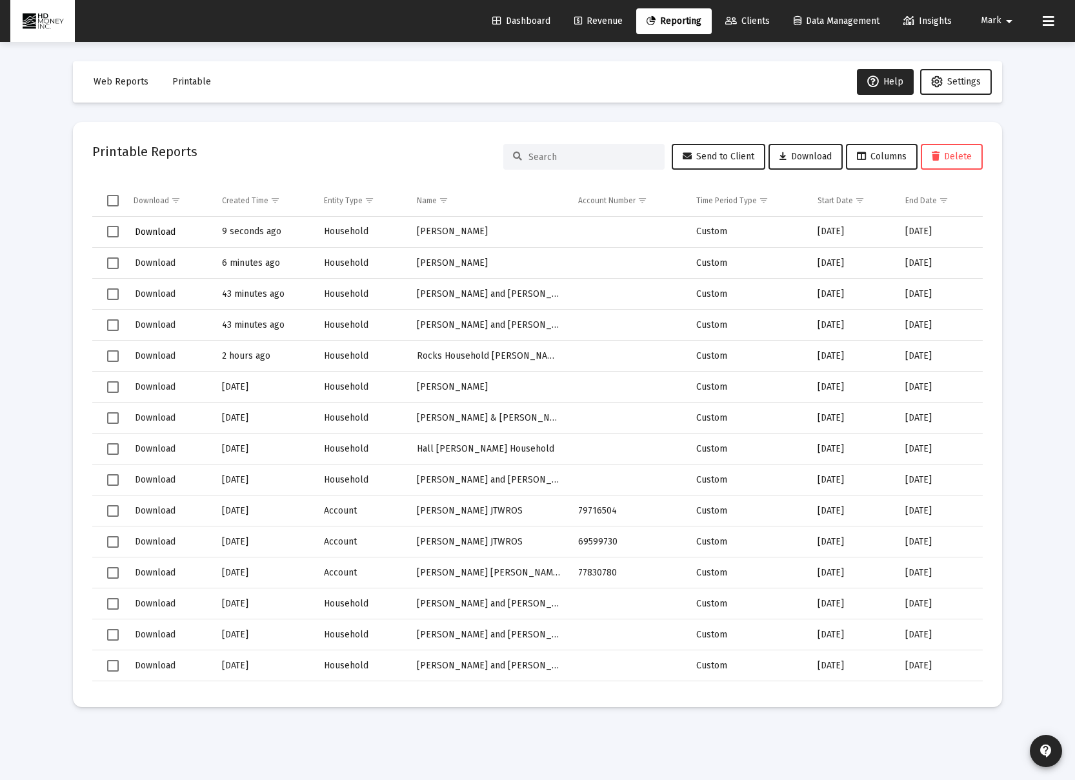
click at [170, 234] on span "Download" at bounding box center [155, 231] width 41 height 11
